Goal: Task Accomplishment & Management: Contribute content

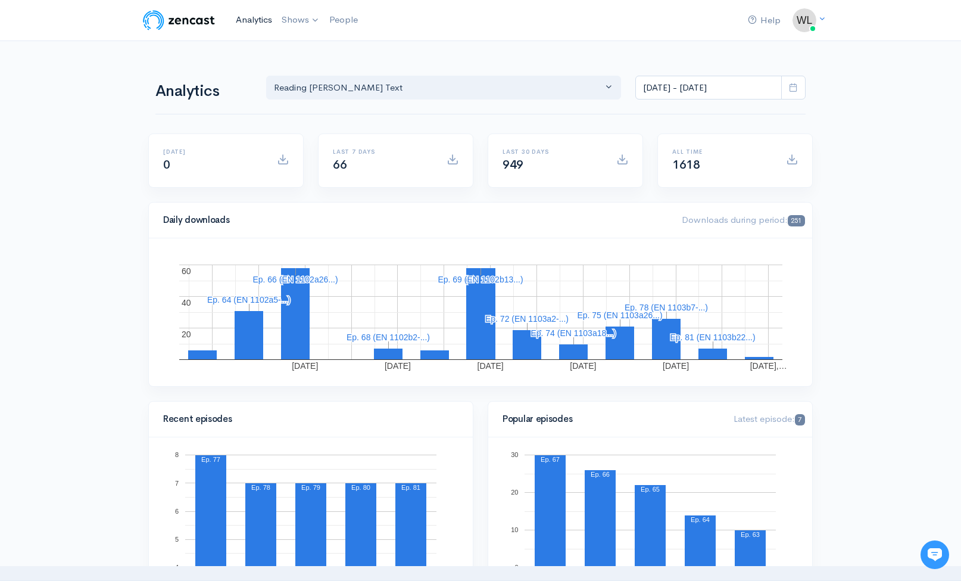
click at [240, 17] on link "Analytics" at bounding box center [254, 20] width 46 height 26
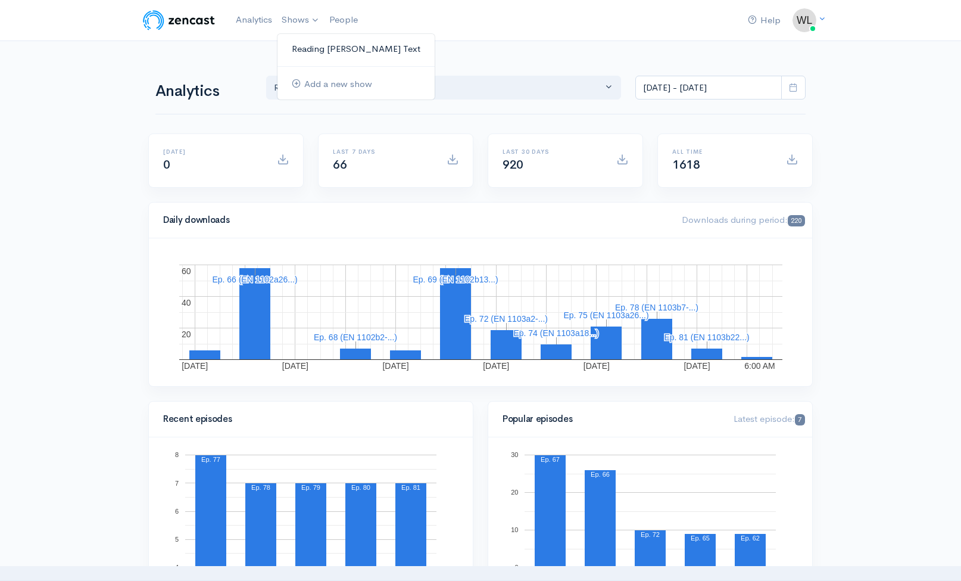
click at [306, 43] on link "Reading [PERSON_NAME] Text" at bounding box center [356, 49] width 157 height 21
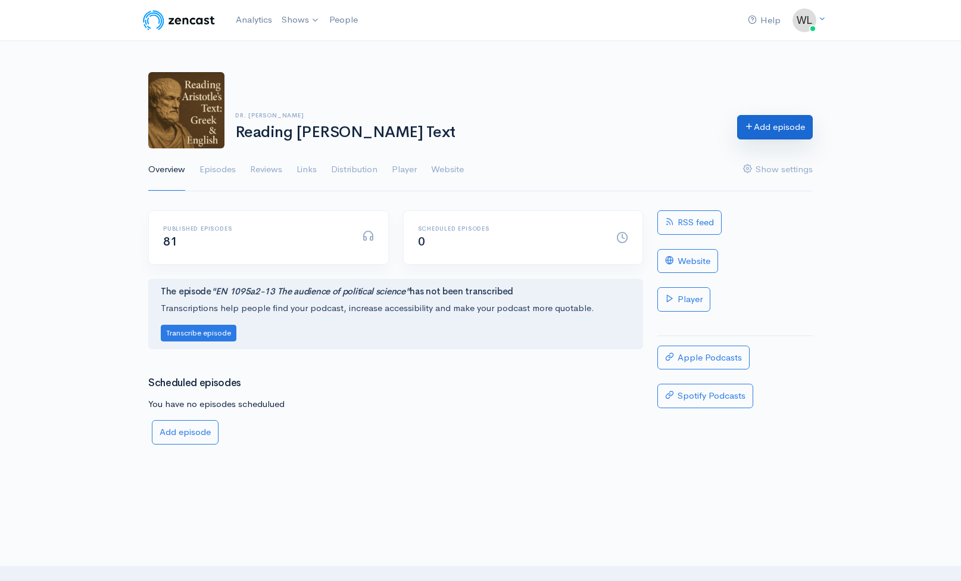
click at [752, 129] on link "Add episode" at bounding box center [775, 127] width 76 height 24
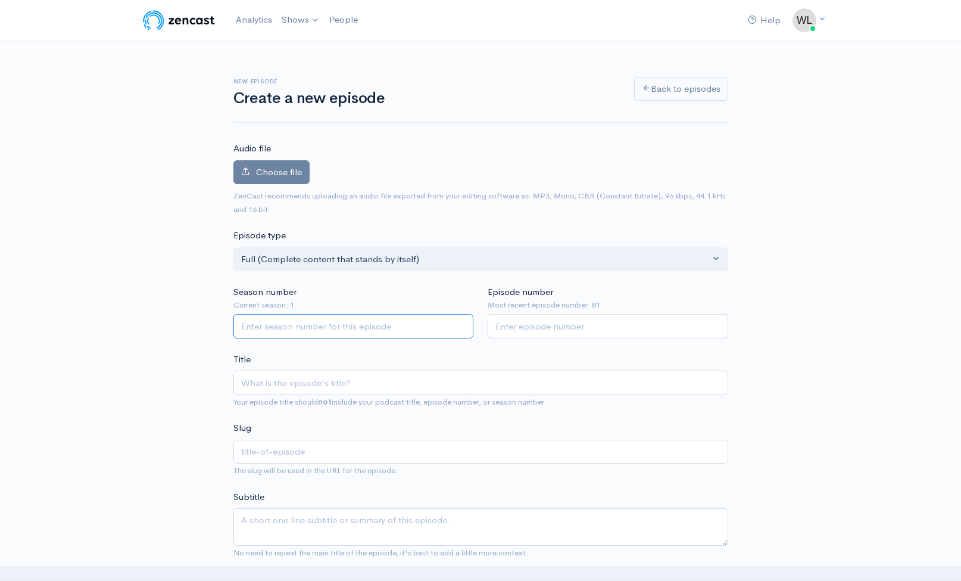
click at [338, 331] on input "Season number" at bounding box center [353, 326] width 241 height 24
type input "1"
click at [571, 329] on input "Episode number" at bounding box center [608, 326] width 241 height 24
type input "82"
click at [388, 390] on input "Title" at bounding box center [480, 382] width 495 height 24
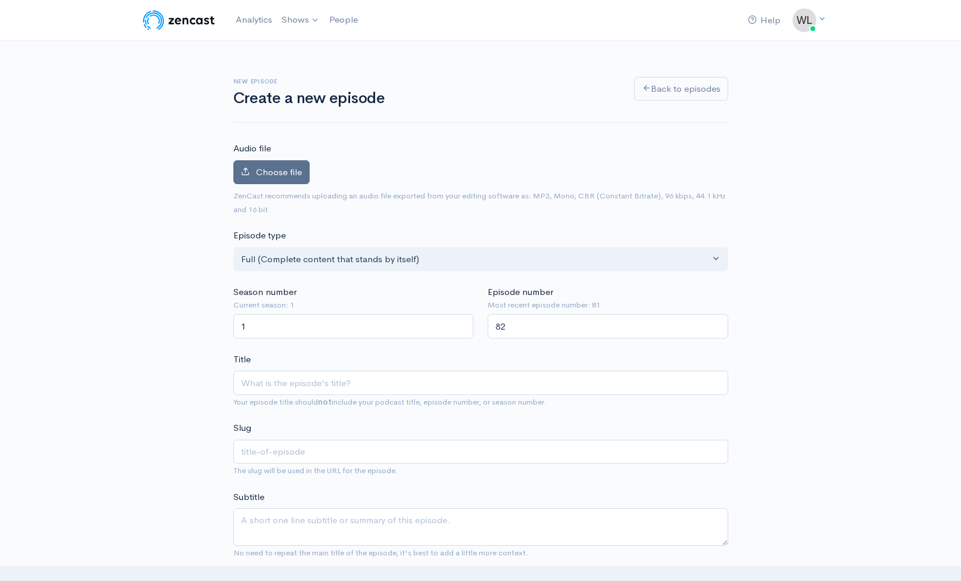
click at [281, 175] on span "Choose file" at bounding box center [279, 171] width 46 height 11
click at [0, 0] on input "Choose file" at bounding box center [0, 0] width 0 height 0
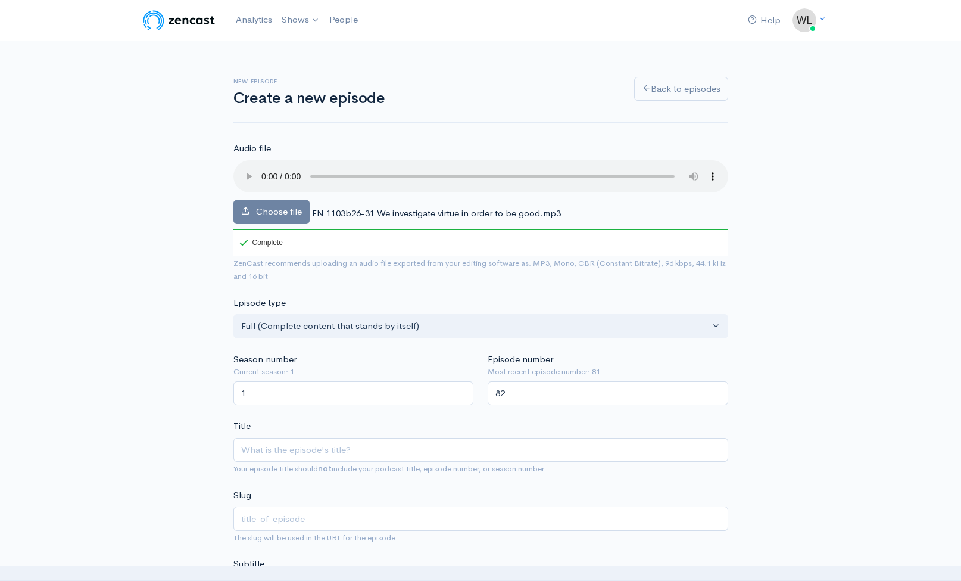
click at [247, 169] on audio at bounding box center [480, 176] width 495 height 32
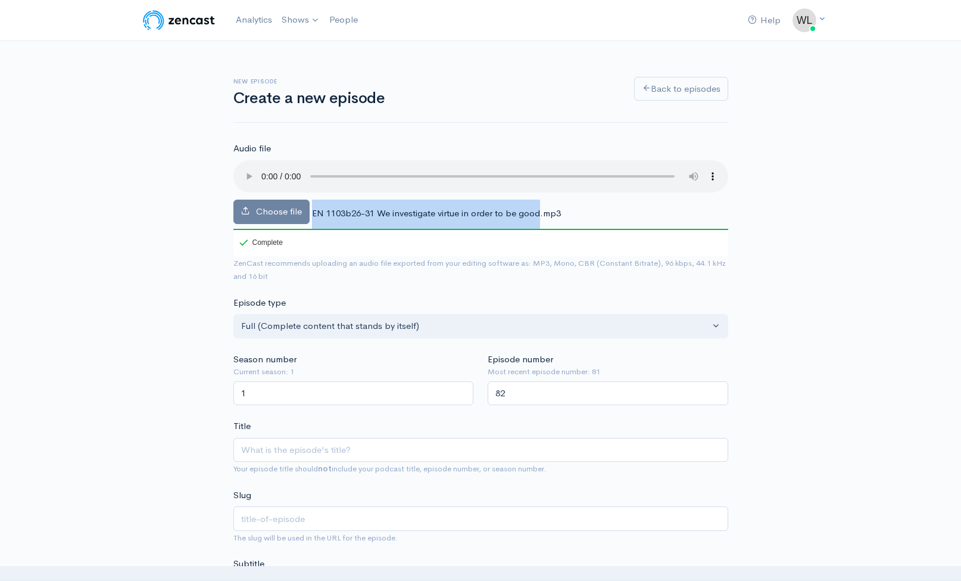
drag, startPoint x: 313, startPoint y: 199, endPoint x: 541, endPoint y: 197, distance: 227.5
click at [541, 207] on span "EN 1103b26-31 We investigate virtue in order to be good.mp3" at bounding box center [436, 212] width 249 height 11
copy div "EN 1103b26-31 We investigate virtue in order to be good"
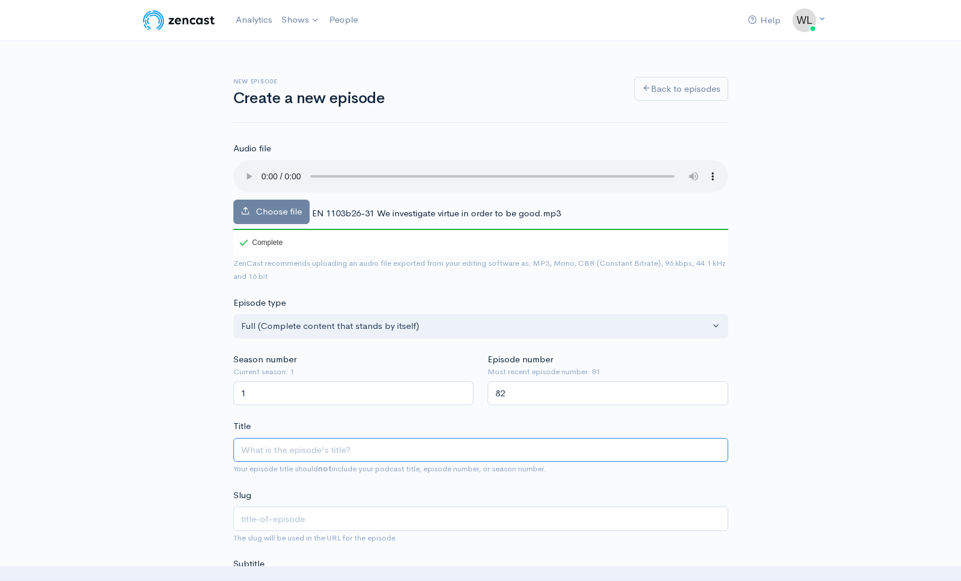
click at [343, 438] on input "Title" at bounding box center [480, 450] width 495 height 24
paste input "EN 1103b26-31 We investigate virtue in order to be good"
type input "EN 1103b26-31 We investigate virtue in order to be good"
type input "en-1103b26-31-we-investigate-virtue-in-order-to-be-good"
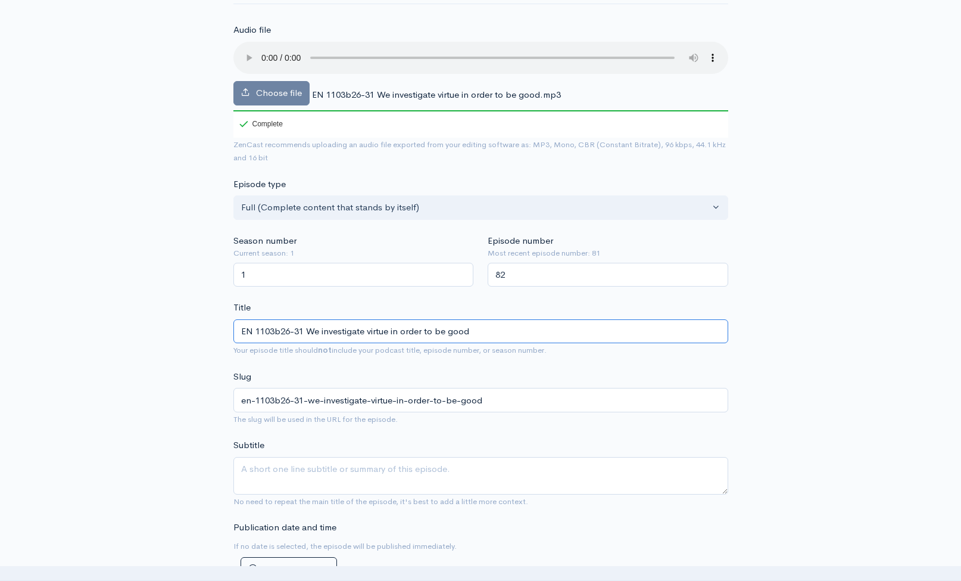
scroll to position [128, 0]
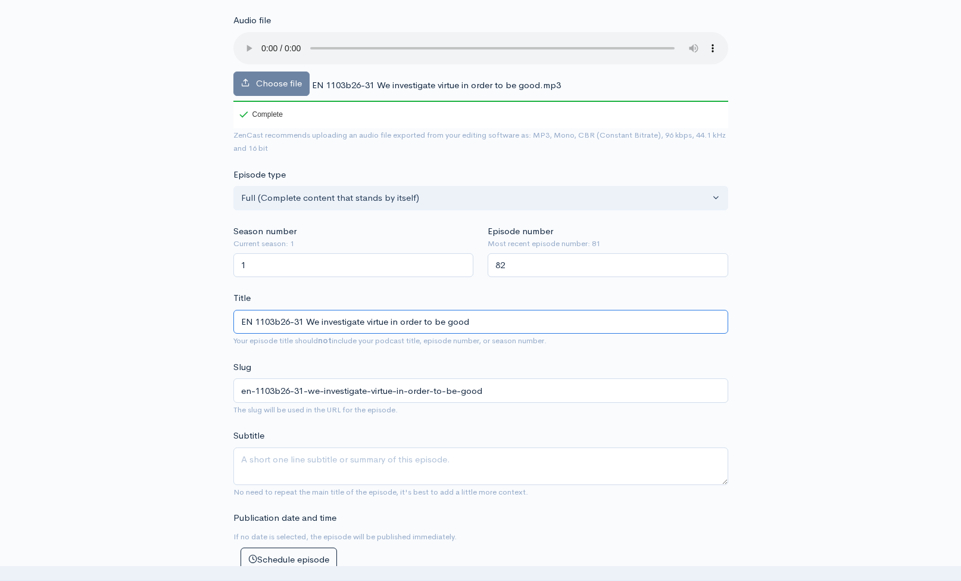
type input "EN 1103b26-31 We investigate virtue in order to be good"
click at [342, 447] on textarea "Subtitle" at bounding box center [480, 466] width 495 height 38
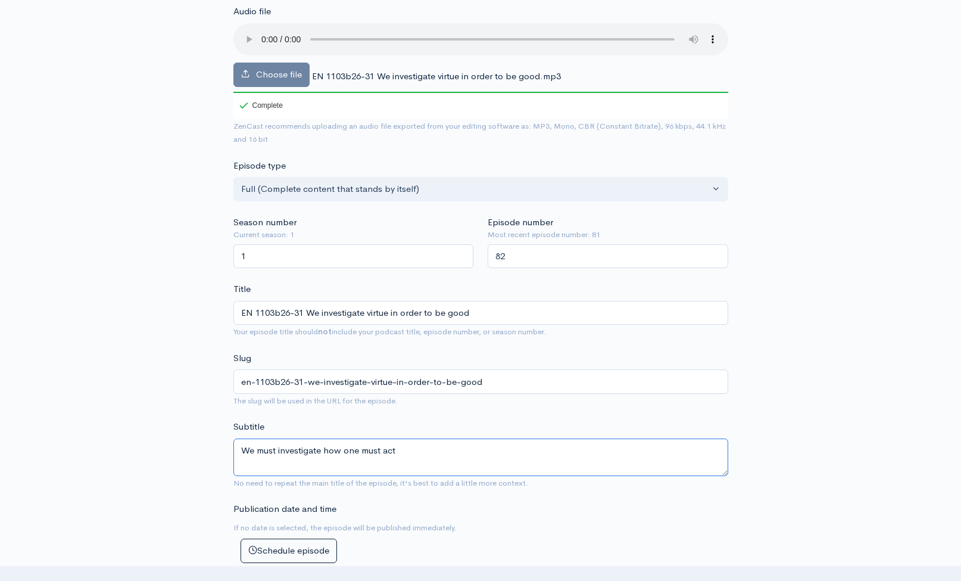
scroll to position [353, 0]
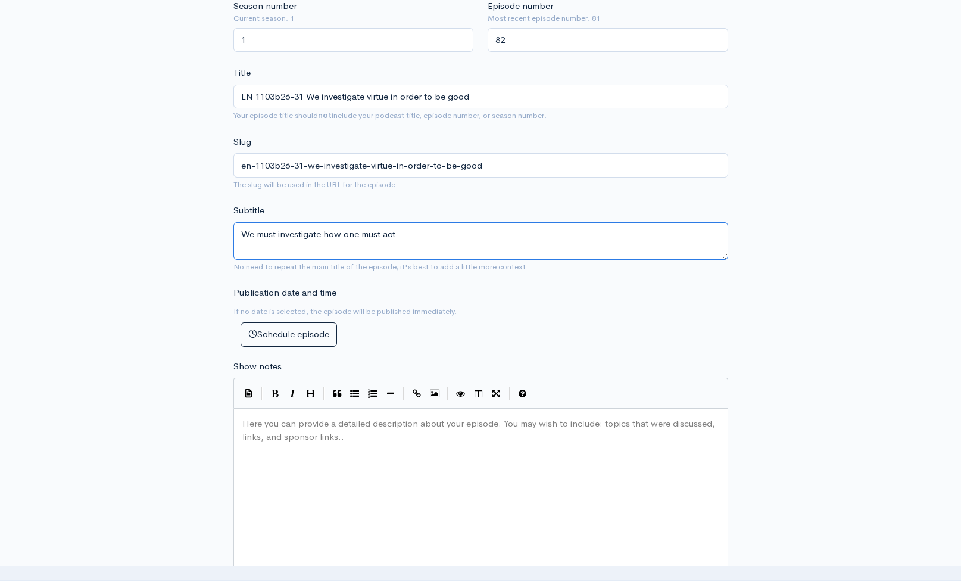
type textarea "We must investigate how one must act"
click at [417, 440] on div "Here you can provide a detailed description about your episode. You may wish to…" at bounding box center [496, 519] width 512 height 208
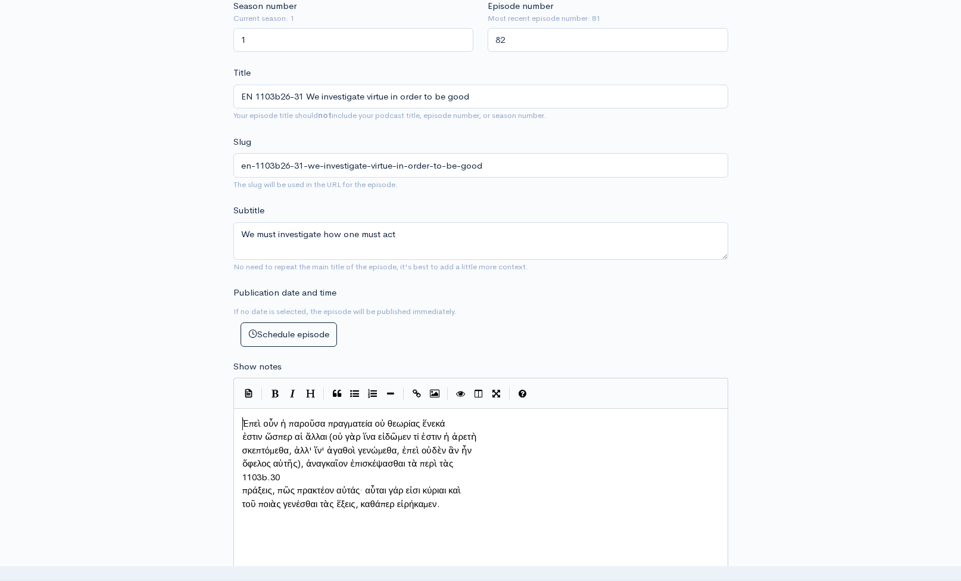
click at [243, 418] on span "Ἐπεὶ οὖν ἡ παροῦσα πραγματεία οὐ θεωρίας ἕνεκά" at bounding box center [343, 423] width 203 height 11
click at [241, 430] on pre "ἐστιν ὥσπερ αἱ ἄλλαι (οὐ γὰρ ἵνα εἰδῶμεν τί ἐστιν ἡ ἀρετὴ" at bounding box center [481, 437] width 482 height 14
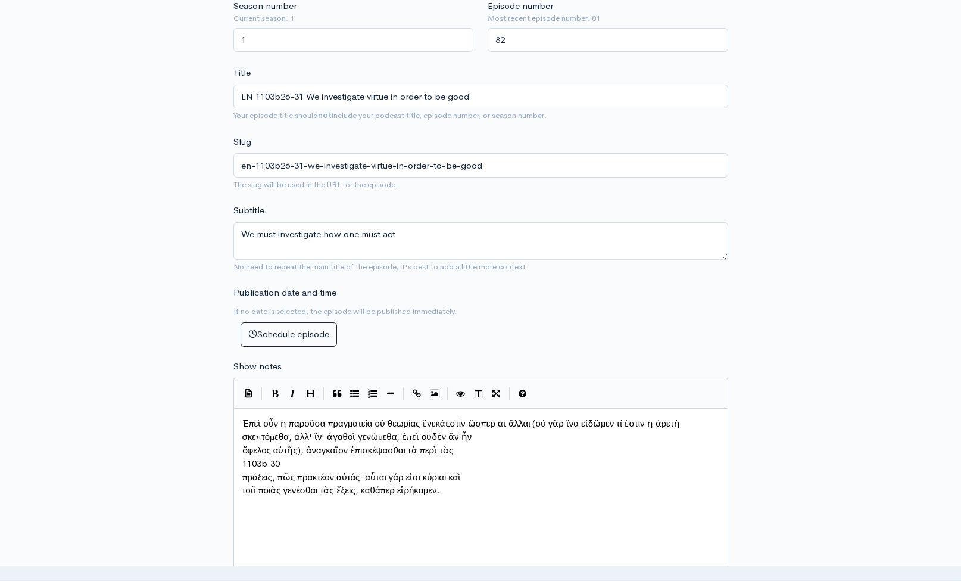
scroll to position [6, 2]
click at [242, 444] on span "ὄφελος αὐτῆς), ἀναγκαῖον ἐπισκέψασθαι τὰ περὶ τὰς" at bounding box center [347, 449] width 211 height 11
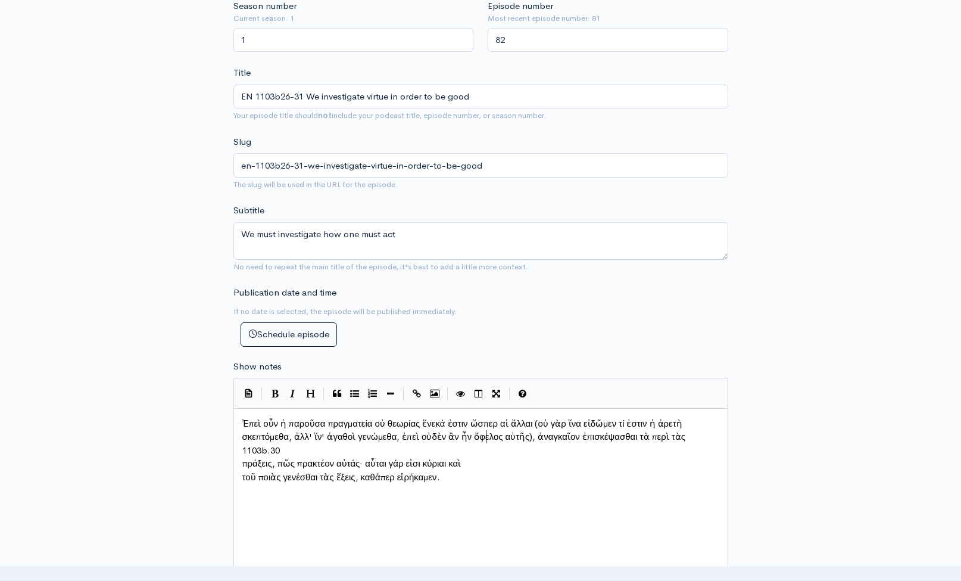
scroll to position [6, 2]
type textarea "1103b.30"
drag, startPoint x: 282, startPoint y: 444, endPoint x: 230, endPoint y: 441, distance: 52.5
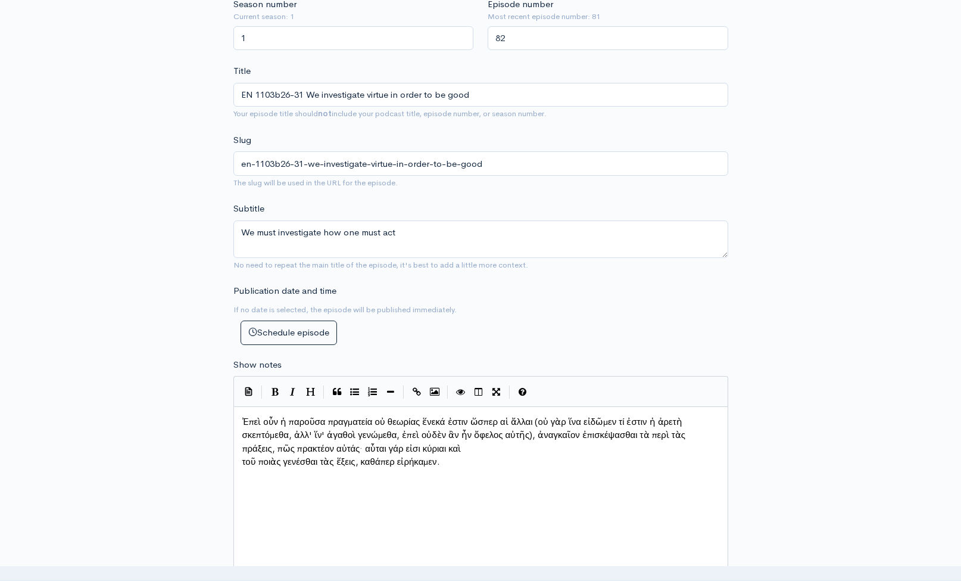
click at [240, 443] on pre "πράξεις, πῶς πρακτέον αὐτάς· αὗται γάρ εἰσι κύριαι καὶ" at bounding box center [481, 449] width 482 height 14
click at [241, 455] on pre "τοῦ ποιὰς γενέσθαι τὰς ἕξεις, καθάπερ εἰρήκαμεν." at bounding box center [481, 462] width 482 height 14
click at [403, 482] on div "x Ἐπεὶ οὖν ἡ παροῦσα πραγματεία οὐ θεωρίας ἕνεκά ἐστιν ὥσπερ αἱ ἄλλαι (οὐ γὰρ ἵ…" at bounding box center [496, 517] width 512 height 208
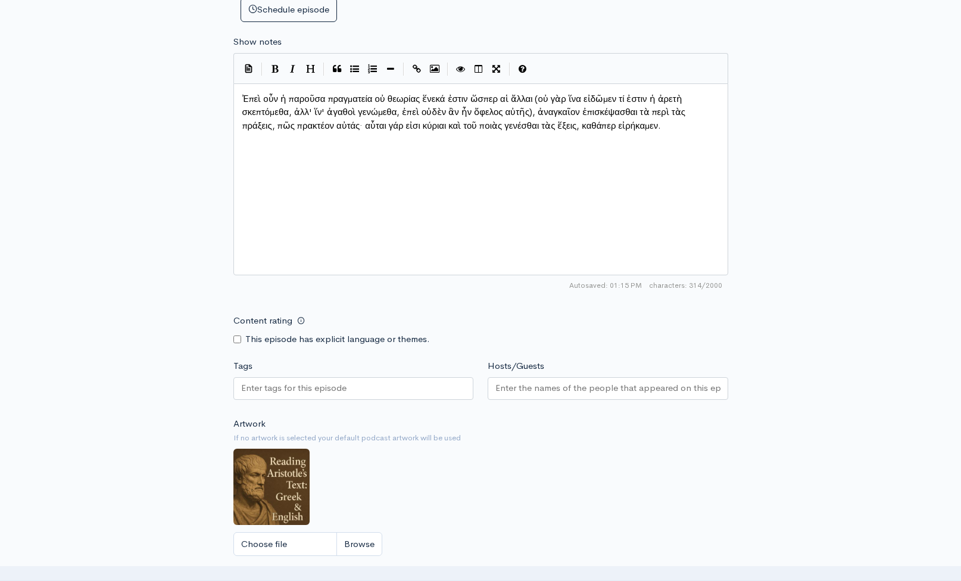
scroll to position [733, 0]
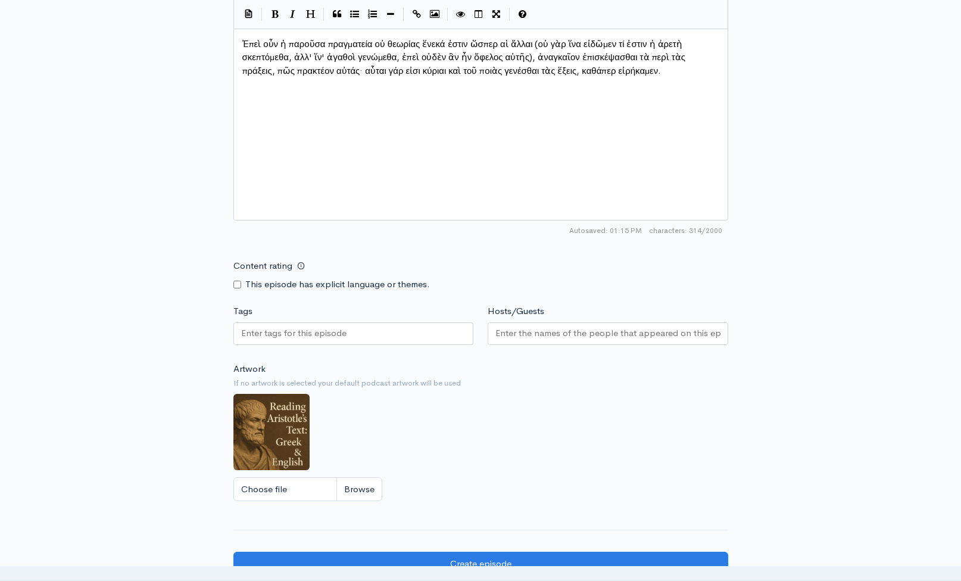
click at [364, 331] on div at bounding box center [353, 333] width 241 height 23
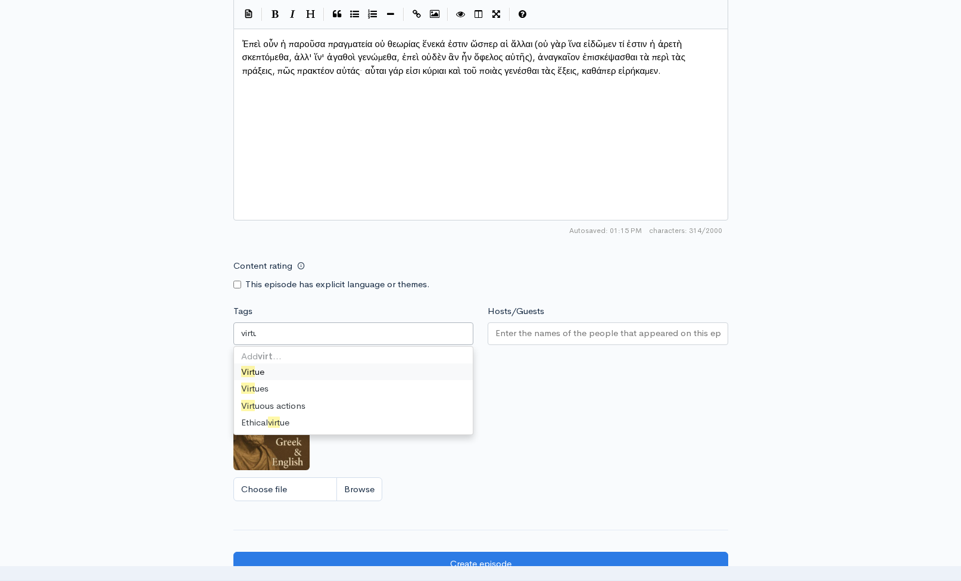
type input "virtue"
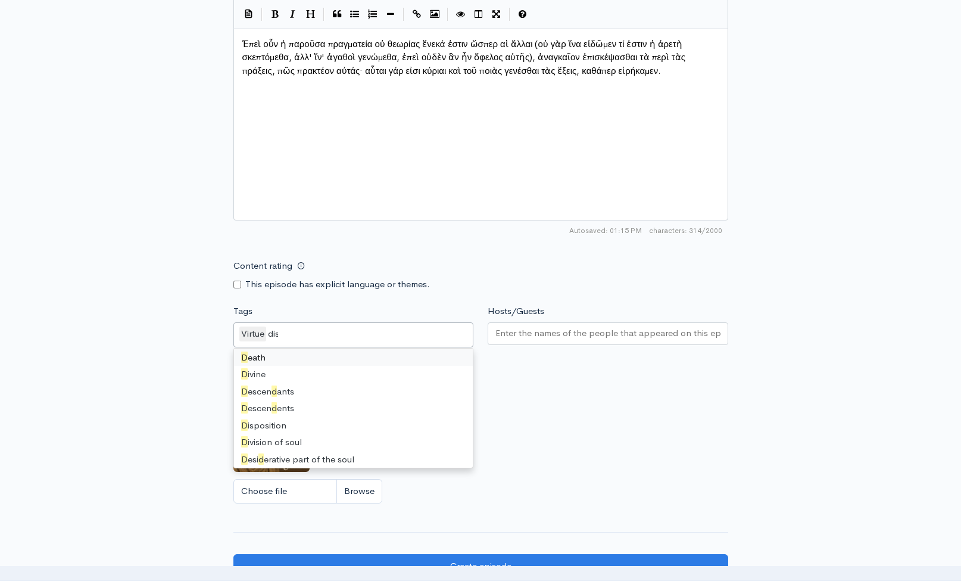
scroll to position [0, 0]
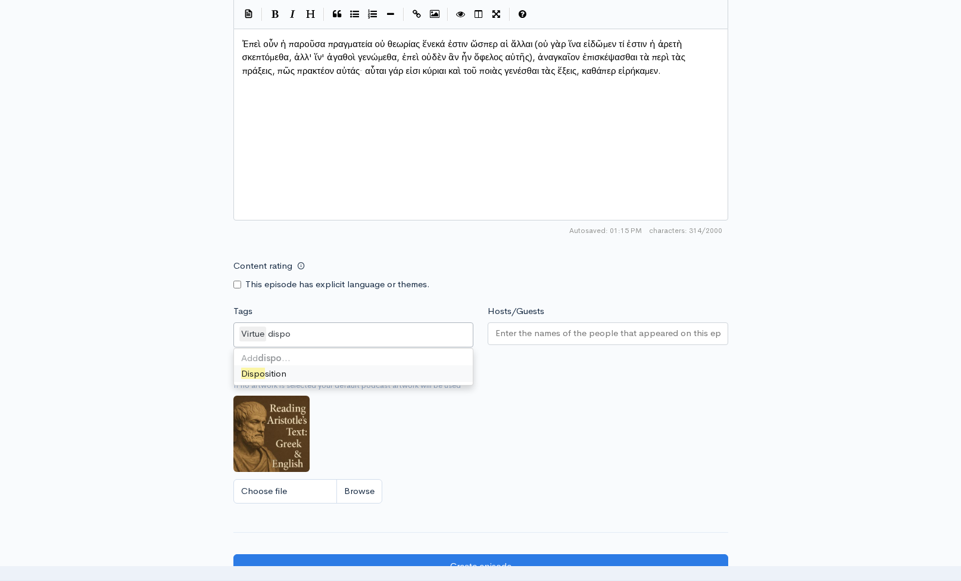
type input "dispos"
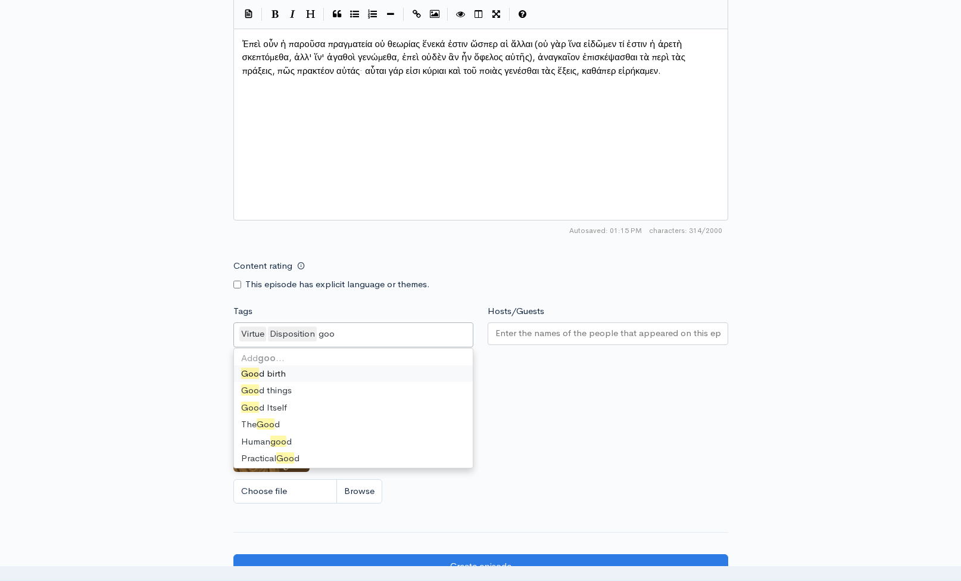
type input "good"
type input "Good"
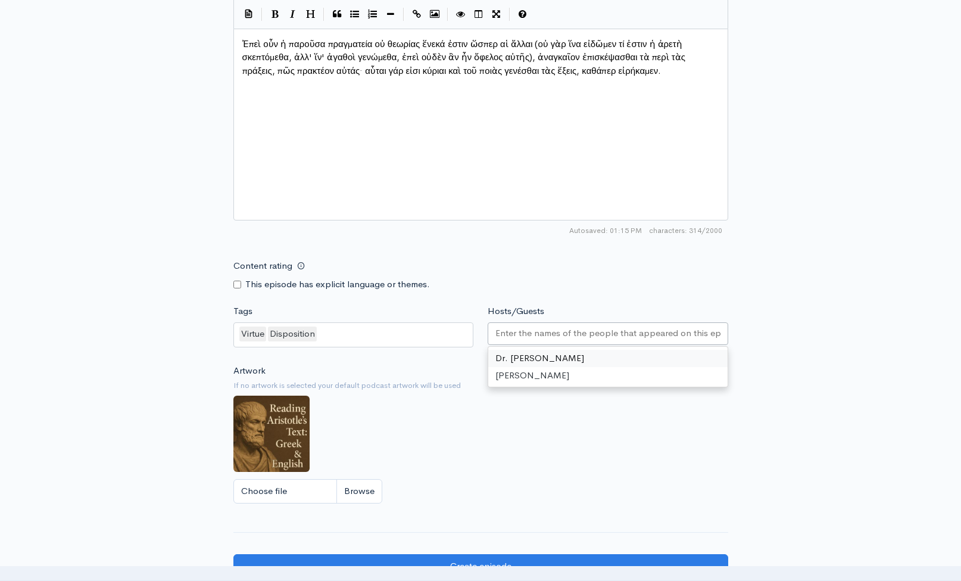
click at [530, 333] on input "Hosts/Guests" at bounding box center [608, 333] width 225 height 14
click at [530, 419] on div "Artwork If no artwork is selected your default podcast artwork will be used Cho…" at bounding box center [480, 437] width 495 height 147
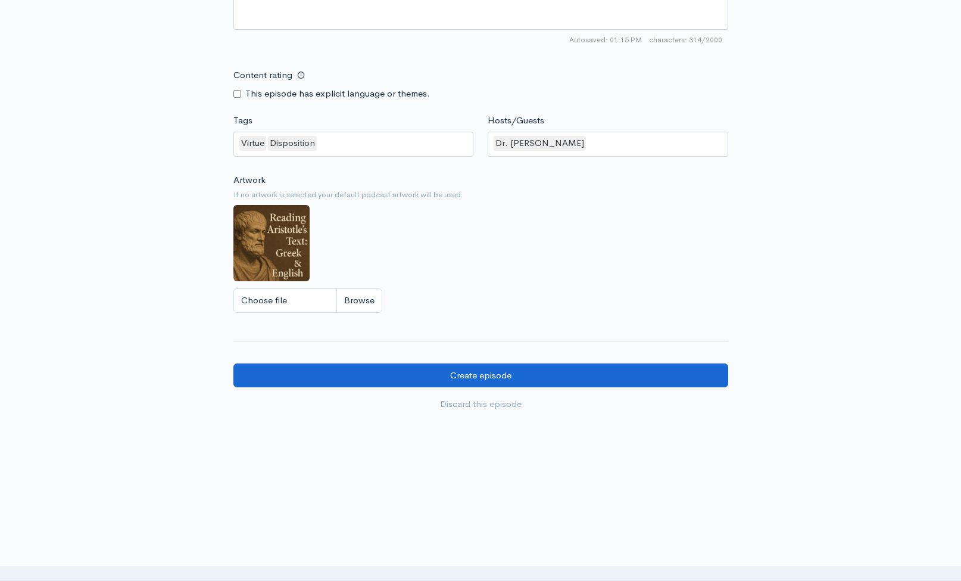
scroll to position [923, 0]
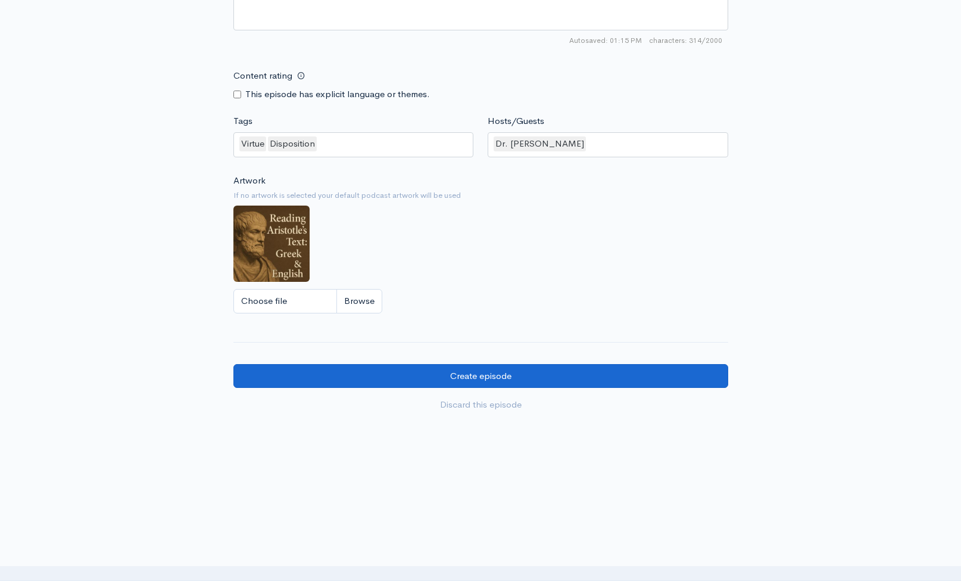
click at [483, 374] on input "Create episode" at bounding box center [480, 376] width 495 height 24
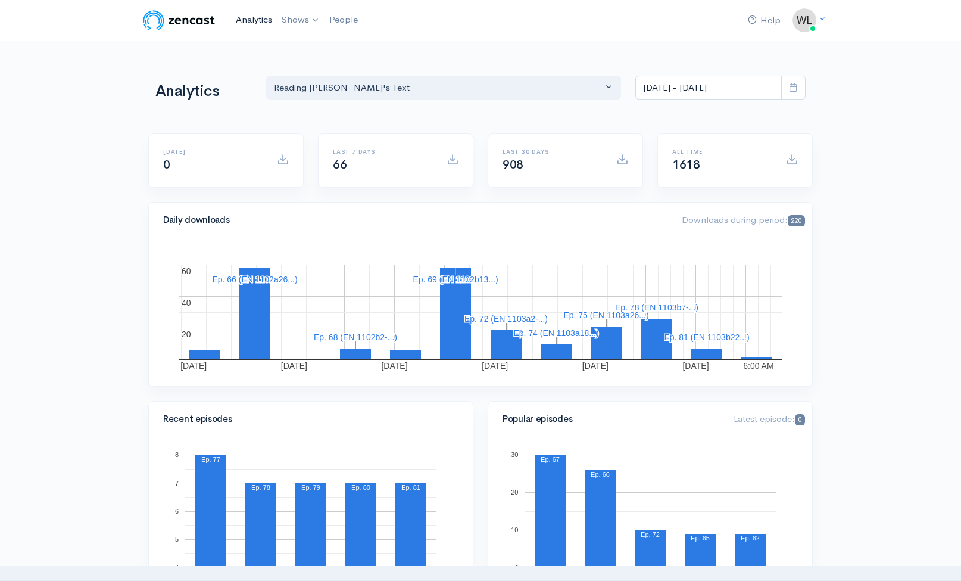
click at [248, 24] on link "Analytics" at bounding box center [254, 20] width 46 height 26
click at [254, 21] on link "Analytics" at bounding box center [254, 20] width 46 height 26
